Goal: Task Accomplishment & Management: Use online tool/utility

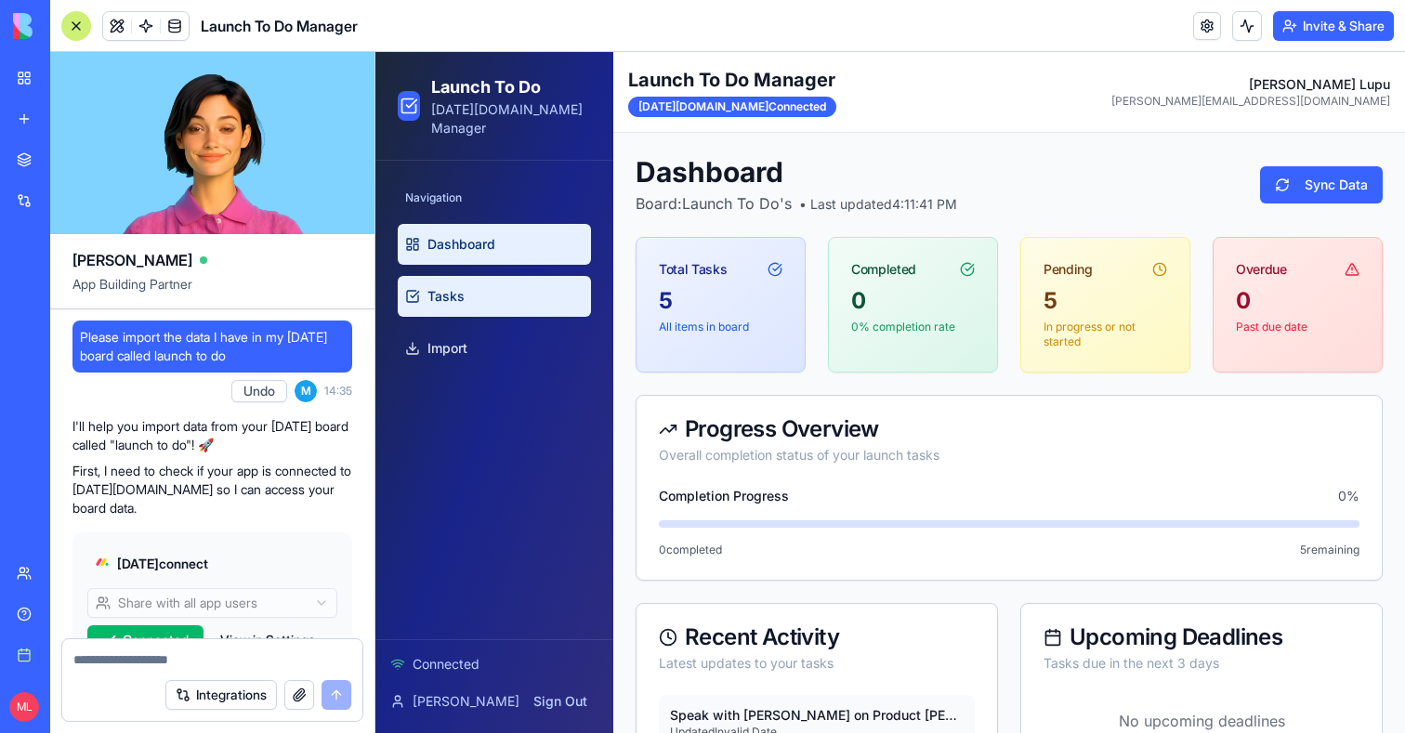
click at [481, 276] on link "Tasks" at bounding box center [494, 296] width 193 height 41
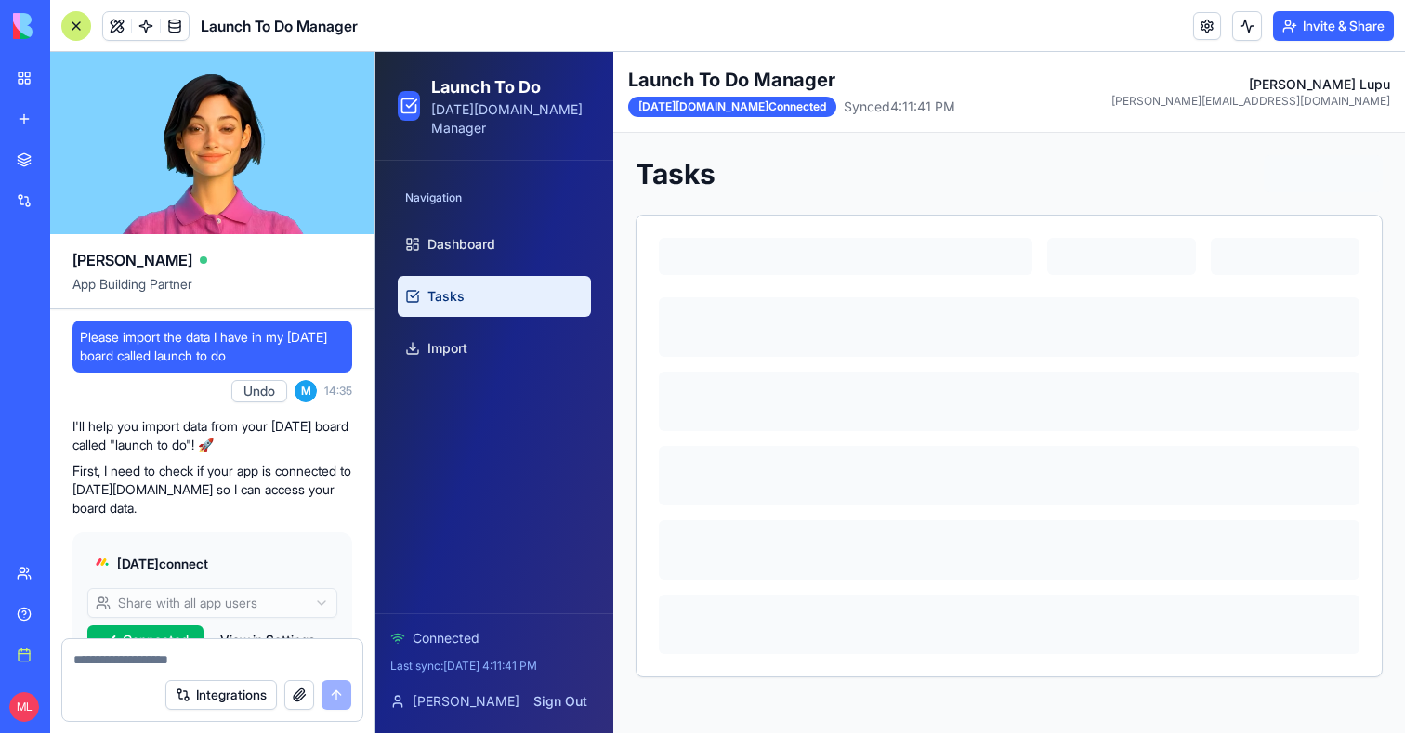
click at [74, 21] on div at bounding box center [76, 26] width 30 height 30
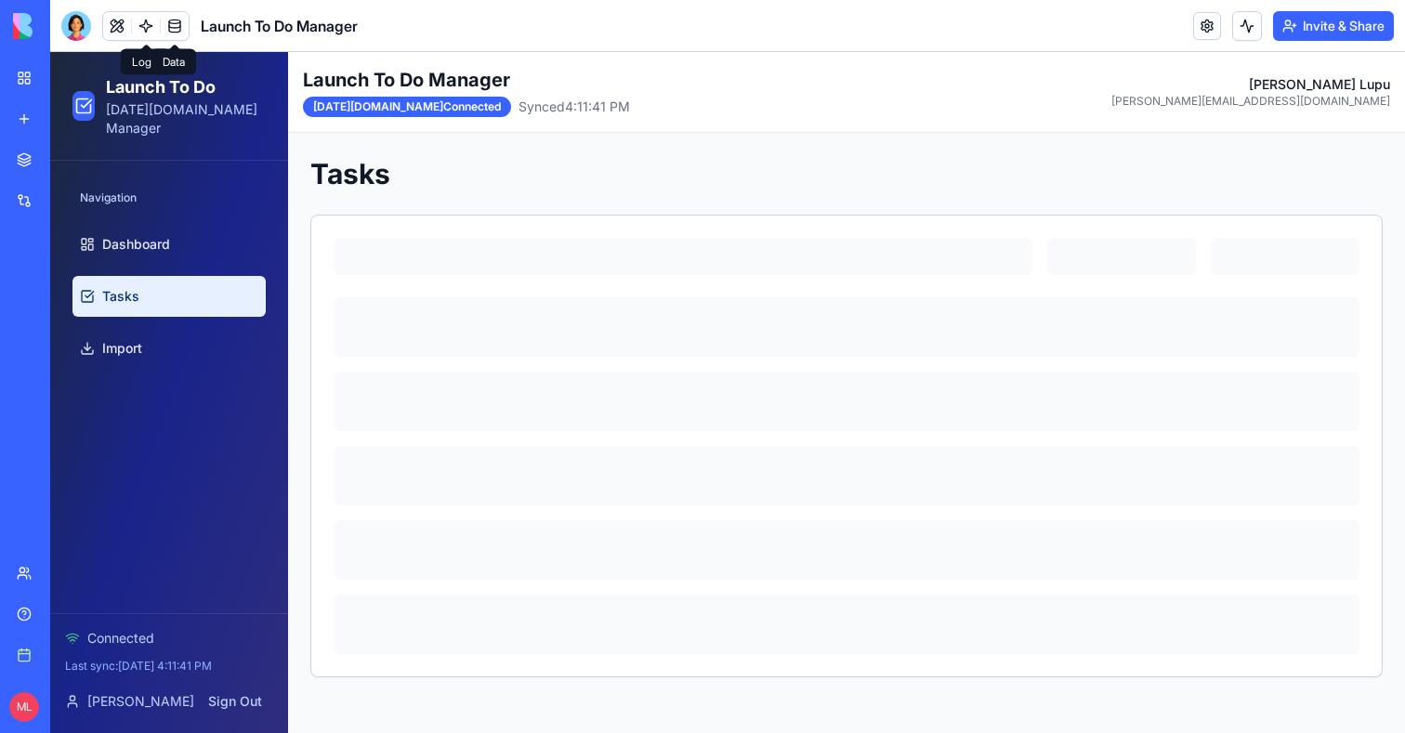
click at [157, 29] on span at bounding box center [175, 26] width 52 height 52
click at [151, 28] on span at bounding box center [146, 26] width 52 height 52
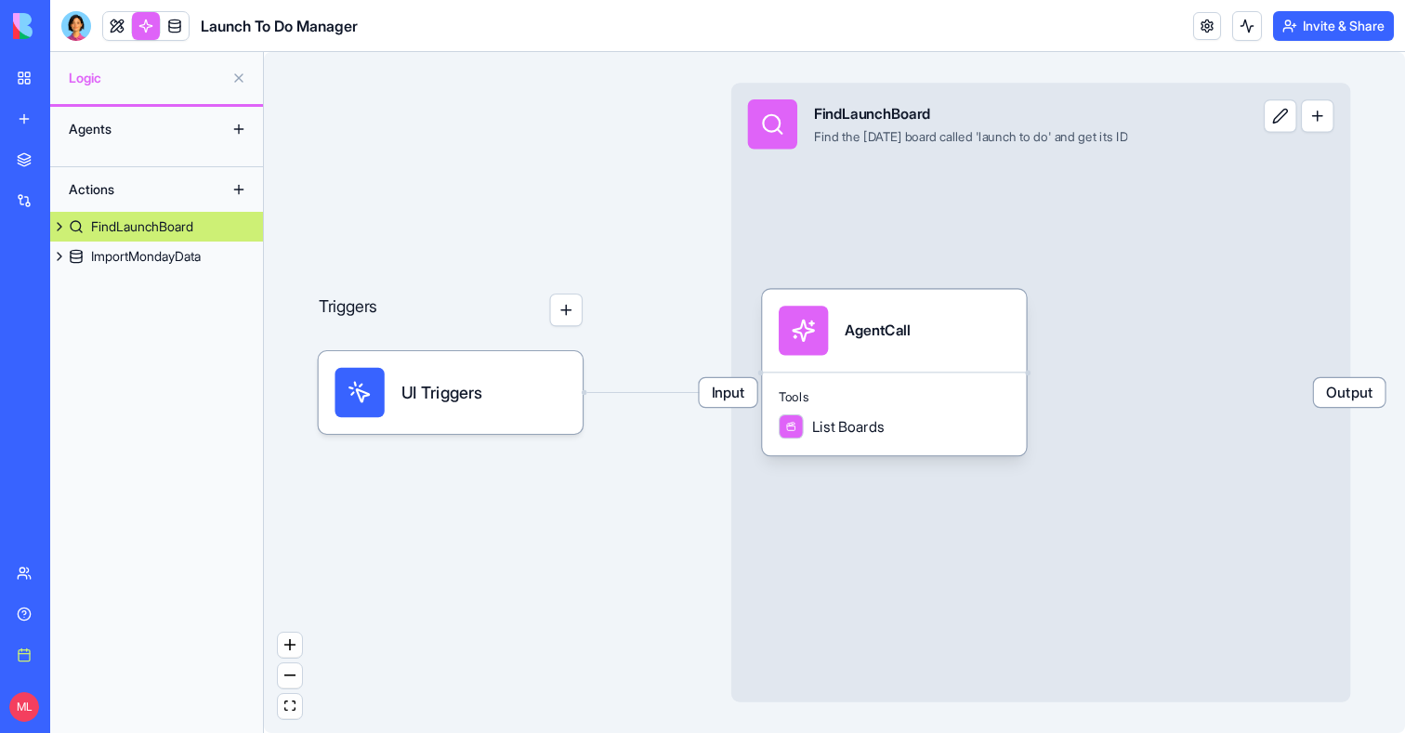
click at [167, 274] on div "Agents Actions FindLaunchBoard ImportMondayData" at bounding box center [156, 420] width 213 height 626
click at [961, 414] on div "Tools List Boards" at bounding box center [894, 414] width 264 height 84
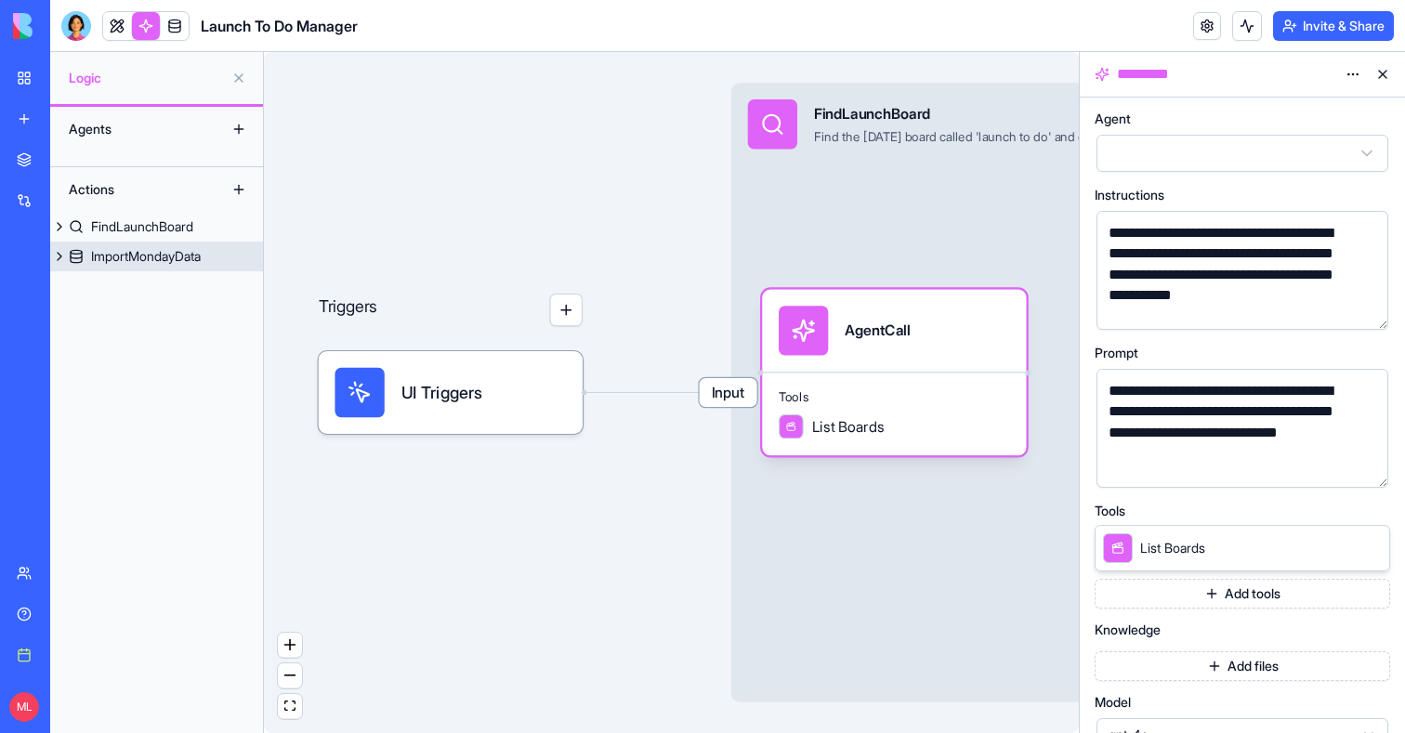
click at [105, 253] on div "ImportMondayData" at bounding box center [146, 256] width 110 height 19
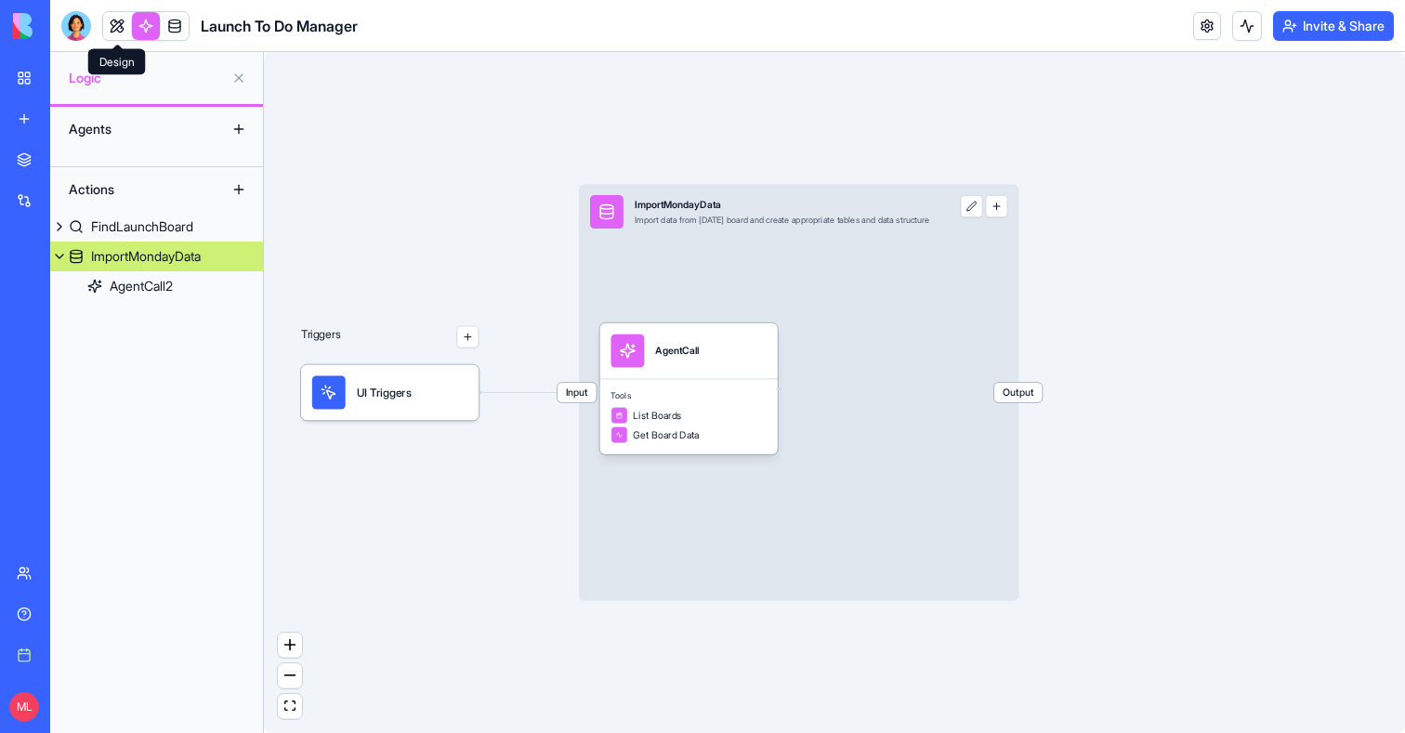
click at [109, 31] on link at bounding box center [117, 26] width 28 height 28
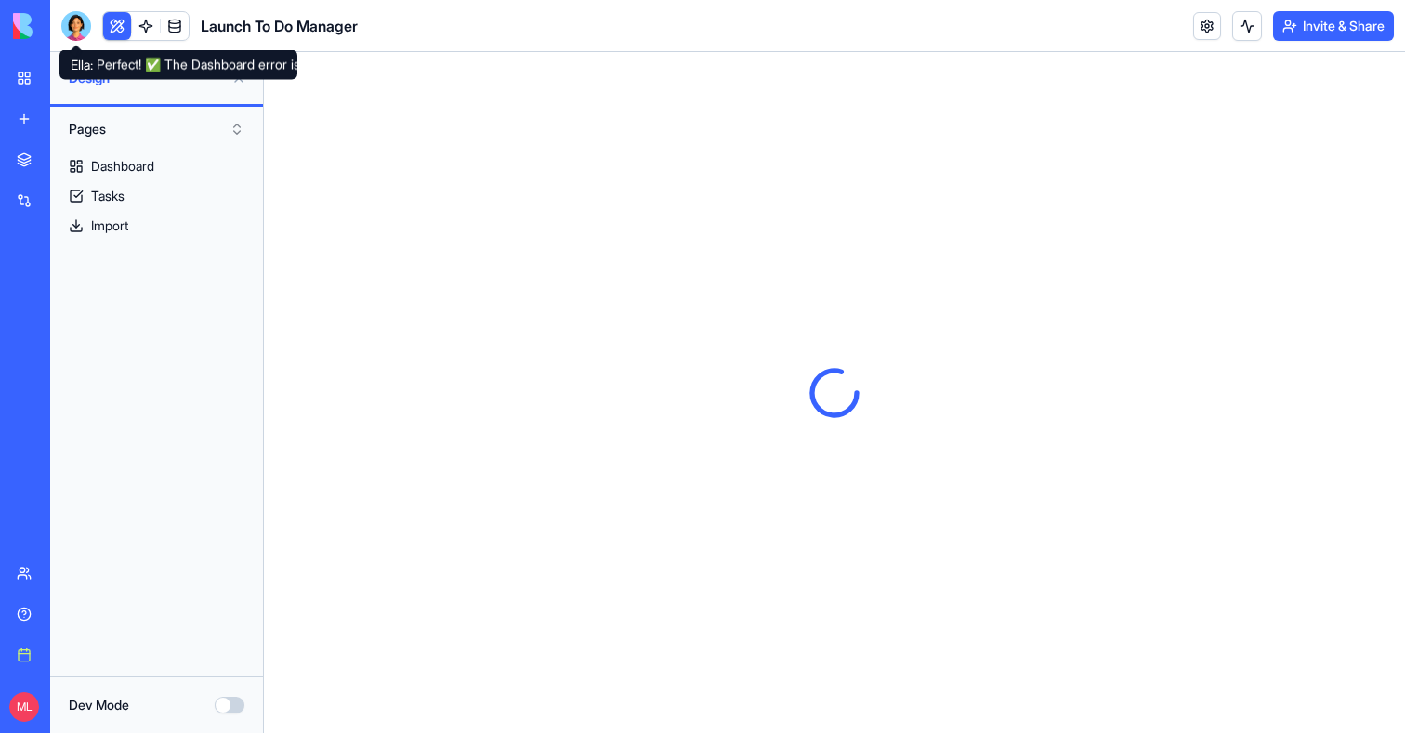
click at [81, 31] on div at bounding box center [76, 26] width 30 height 30
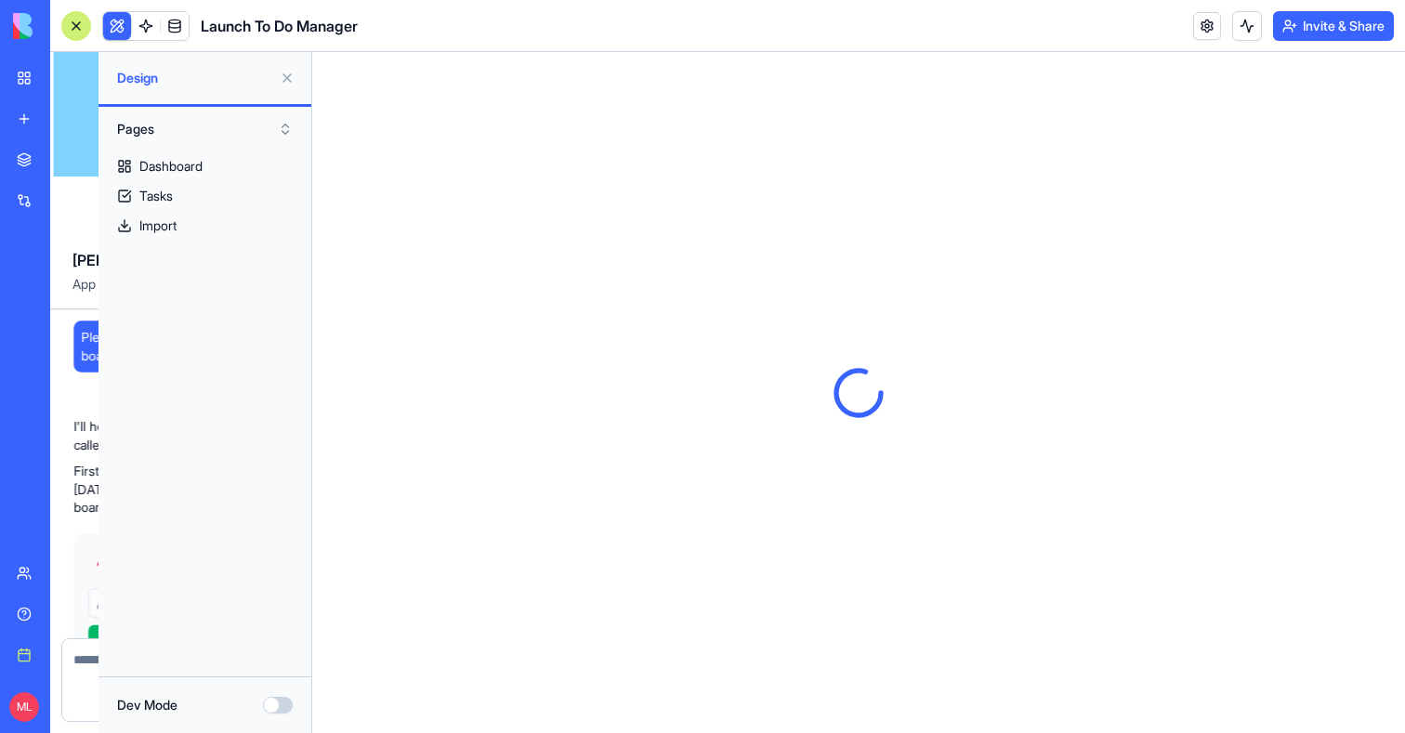
scroll to position [1814, 0]
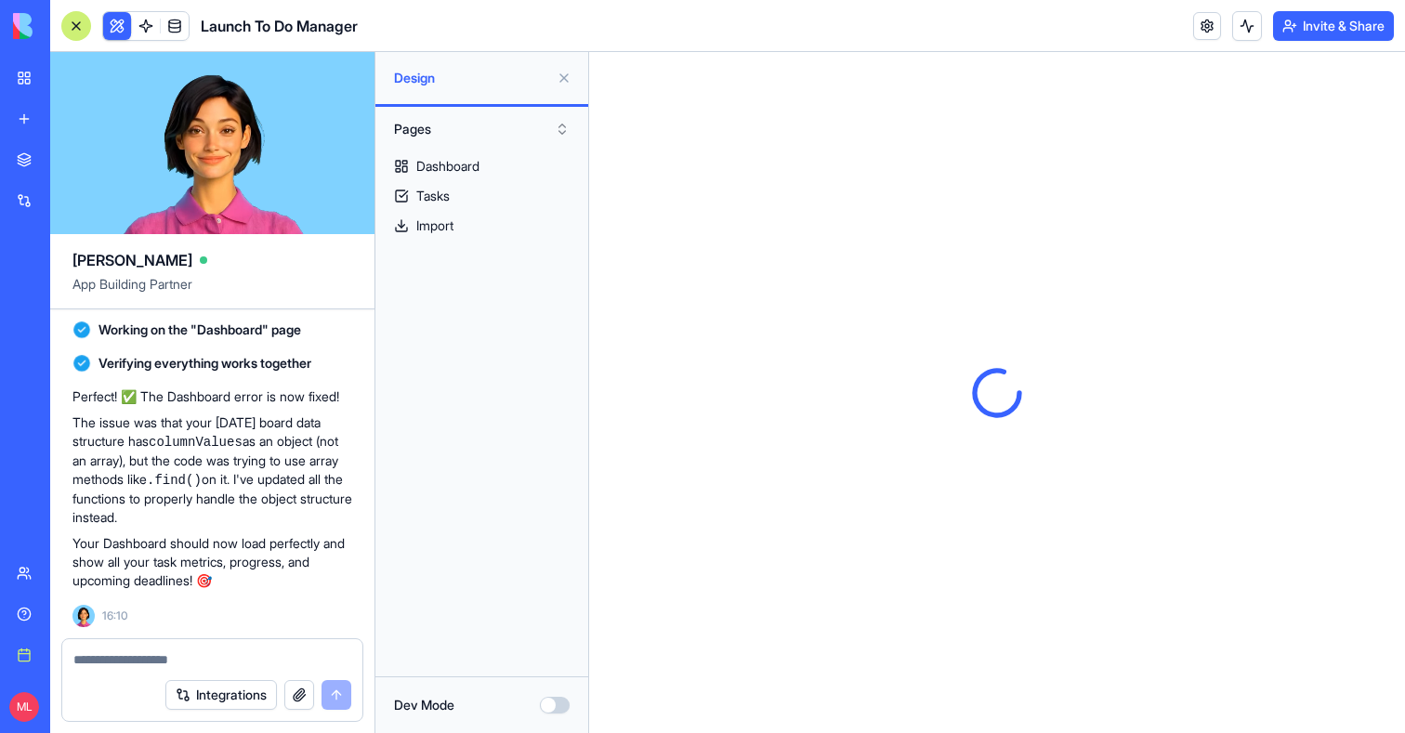
click at [127, 31] on button at bounding box center [117, 26] width 28 height 28
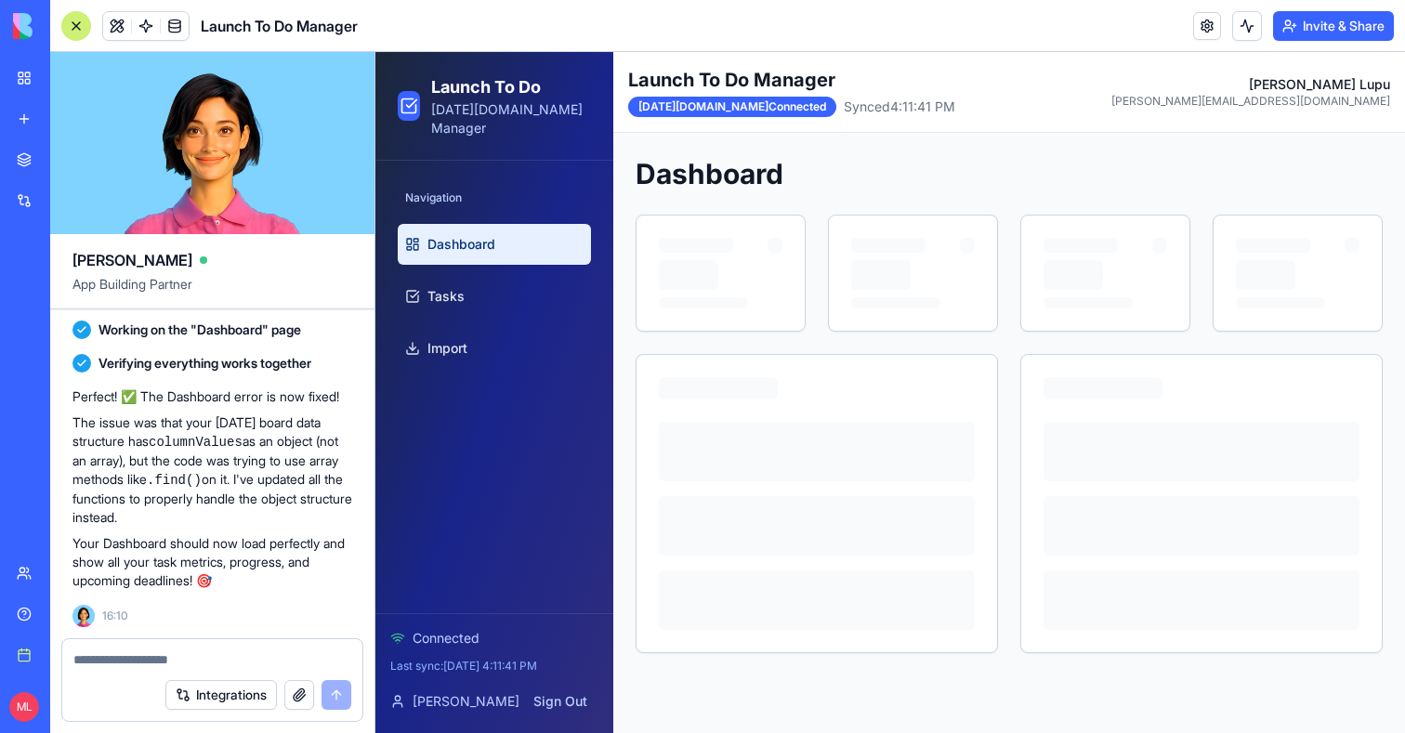
click at [68, 33] on div at bounding box center [76, 26] width 30 height 30
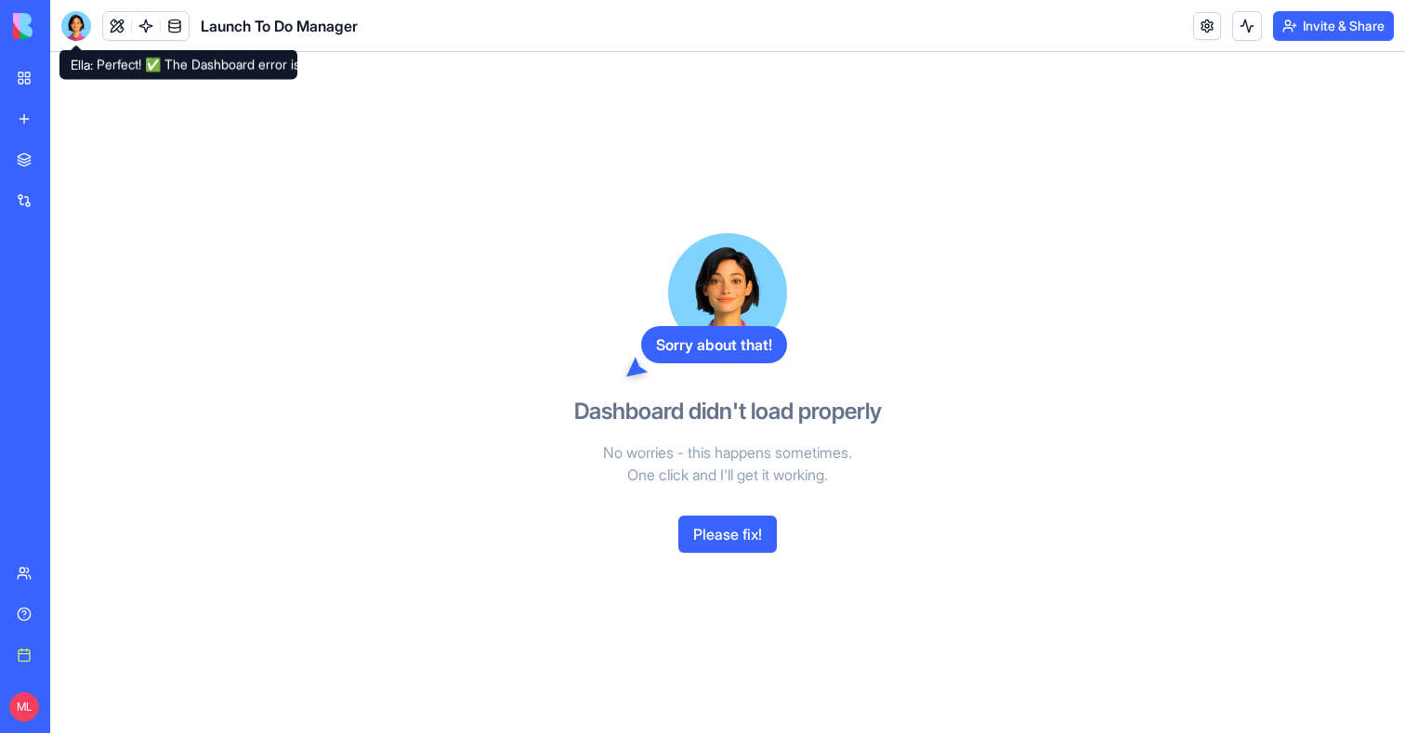
click at [738, 541] on button "Please fix!" at bounding box center [728, 534] width 99 height 37
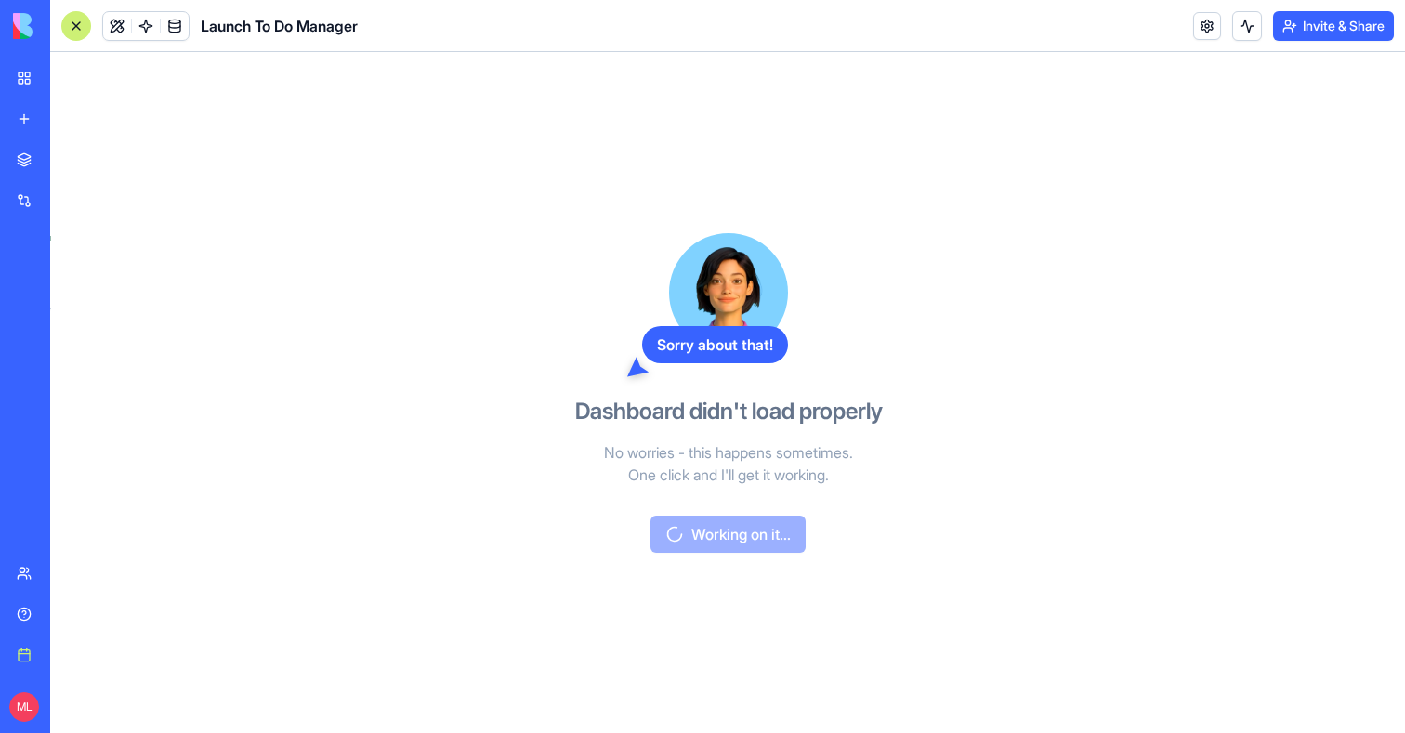
scroll to position [1904, 0]
